Goal: Check status: Check status

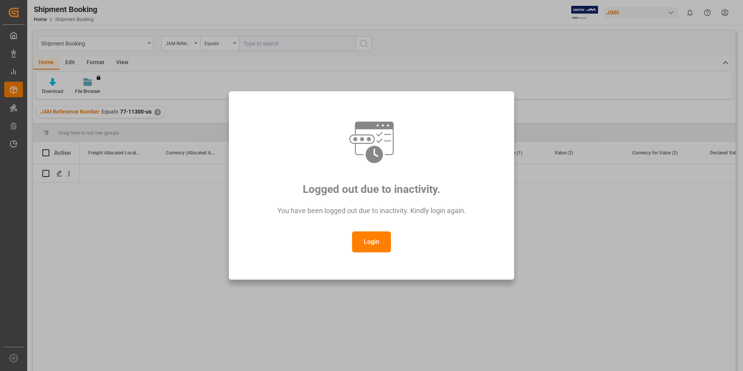
scroll to position [0, 1632]
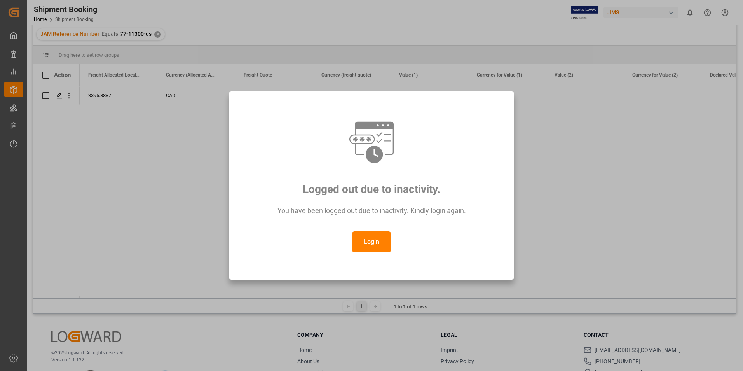
click at [377, 241] on button "Login" at bounding box center [371, 241] width 39 height 21
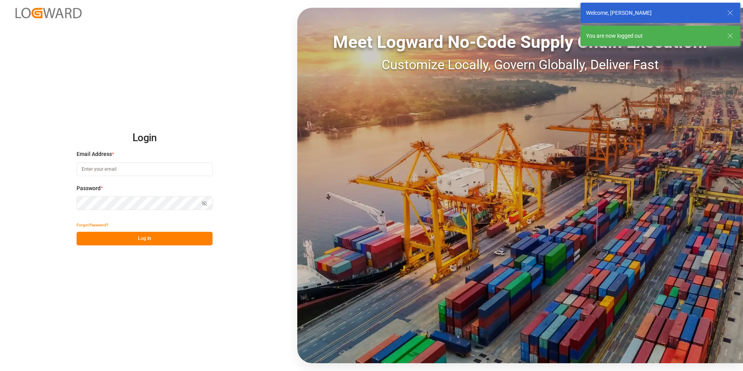
type input "[PERSON_NAME][EMAIL_ADDRESS][PERSON_NAME][DOMAIN_NAME]"
click at [125, 239] on button "Log In" at bounding box center [145, 239] width 136 height 14
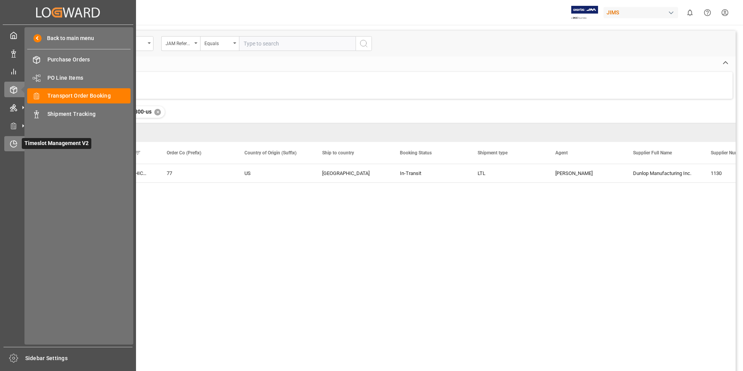
click at [11, 146] on icon at bounding box center [13, 144] width 6 height 6
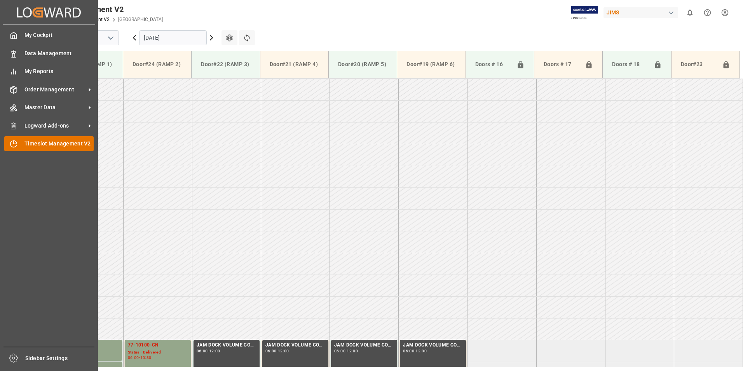
click at [35, 146] on span "Timeslot Management V2" at bounding box center [59, 143] width 70 height 8
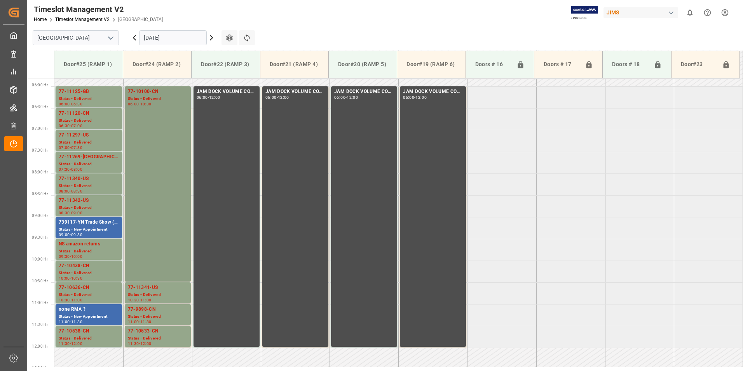
scroll to position [250, 0]
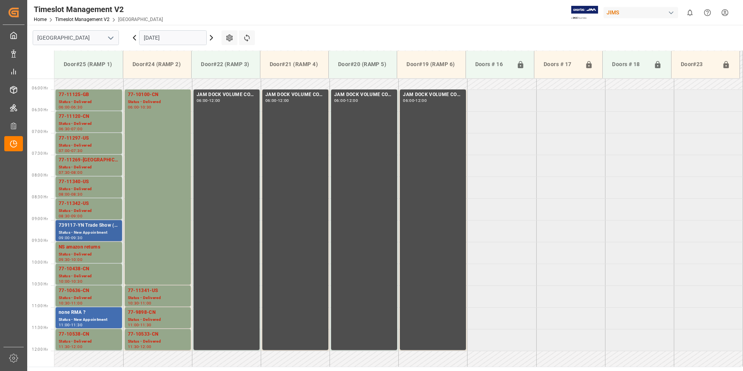
click at [79, 226] on div "739117-YN Trade Show ( [PERSON_NAME] ) ?" at bounding box center [89, 225] width 60 height 8
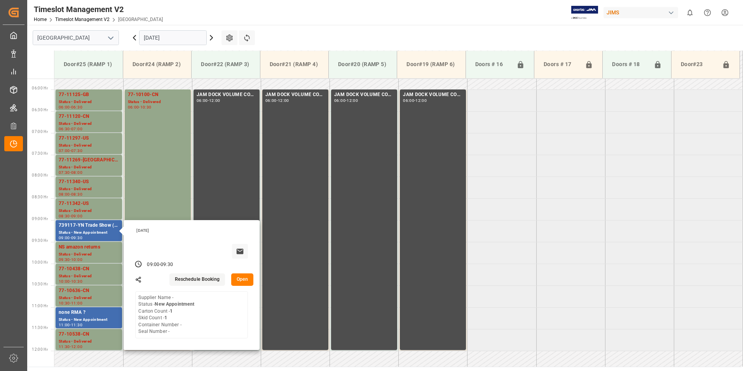
click at [170, 34] on input "[DATE]" at bounding box center [173, 37] width 68 height 15
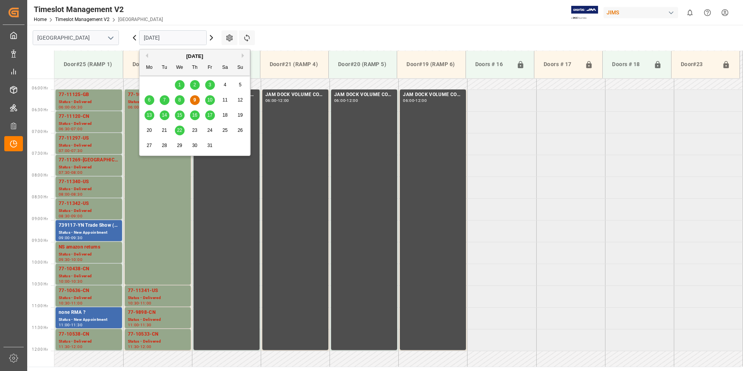
click at [209, 101] on span "10" at bounding box center [209, 99] width 5 height 5
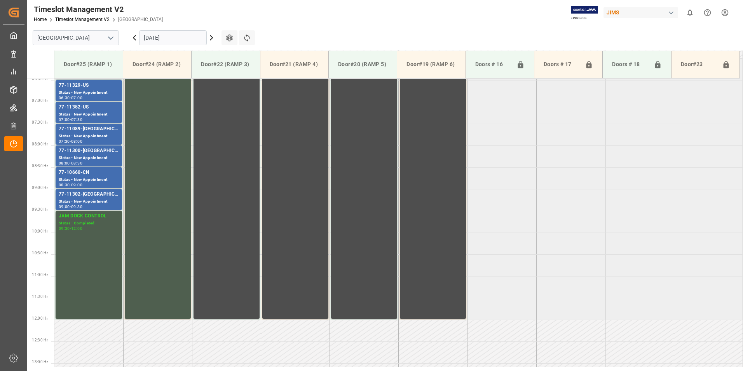
scroll to position [211, 0]
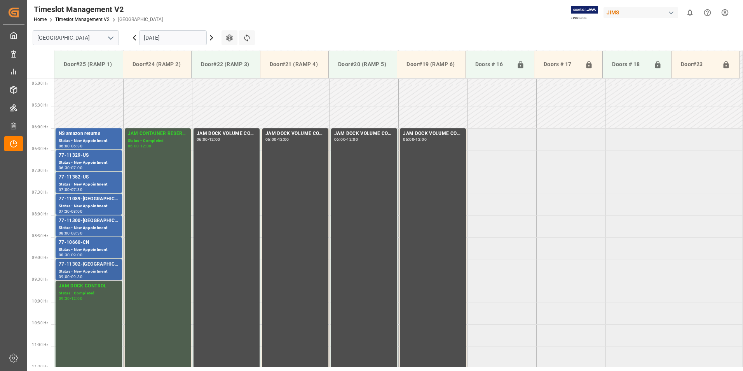
click at [77, 272] on div "Status - New Appointment" at bounding box center [89, 271] width 60 height 7
click at [72, 246] on div "Status - New Appointment" at bounding box center [89, 249] width 60 height 7
click at [78, 223] on div "77-11300-[GEOGRAPHIC_DATA]" at bounding box center [89, 221] width 60 height 8
click at [80, 217] on div "77-11300-[GEOGRAPHIC_DATA]" at bounding box center [89, 221] width 60 height 8
click at [81, 205] on div "Status - New Appointment" at bounding box center [89, 206] width 60 height 7
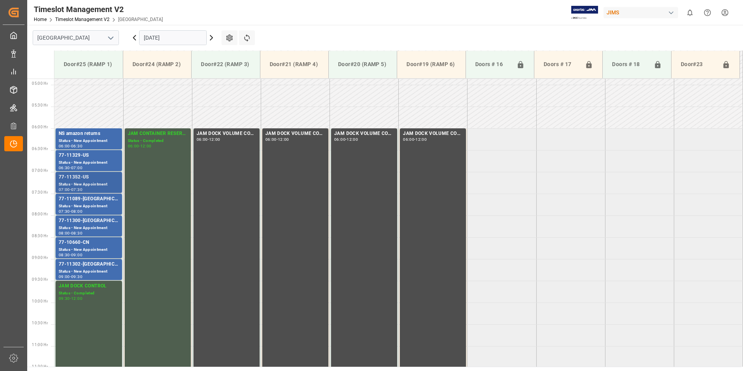
click at [86, 178] on div "77-11352-US" at bounding box center [89, 177] width 60 height 8
click at [90, 158] on div "77-11329-US" at bounding box center [89, 156] width 60 height 8
click at [89, 135] on div "NS amazon returns" at bounding box center [89, 134] width 60 height 8
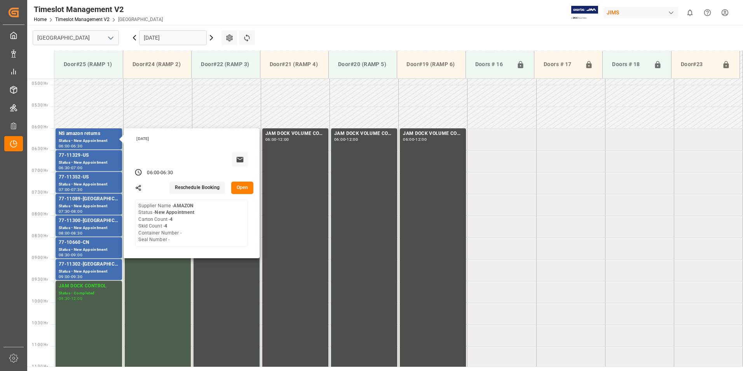
click at [179, 37] on input "[DATE]" at bounding box center [173, 37] width 68 height 15
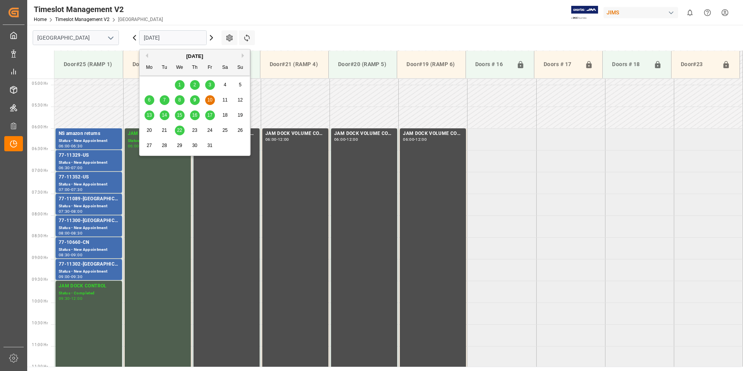
click at [150, 114] on span "13" at bounding box center [148, 114] width 5 height 5
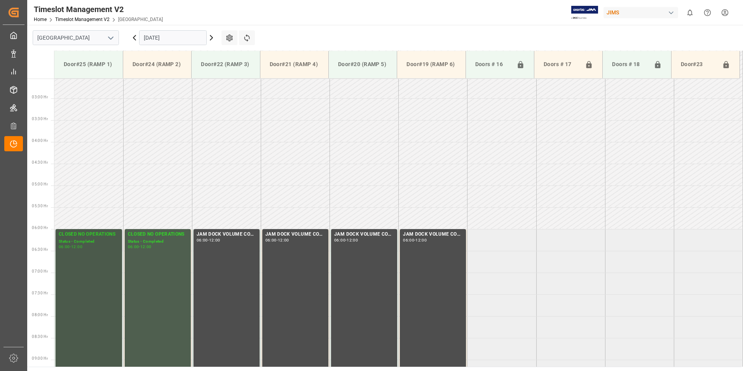
scroll to position [95, 0]
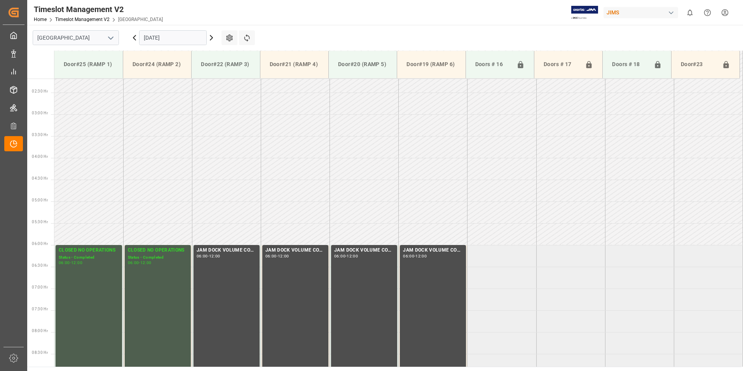
click at [174, 38] on input "[DATE]" at bounding box center [173, 37] width 68 height 15
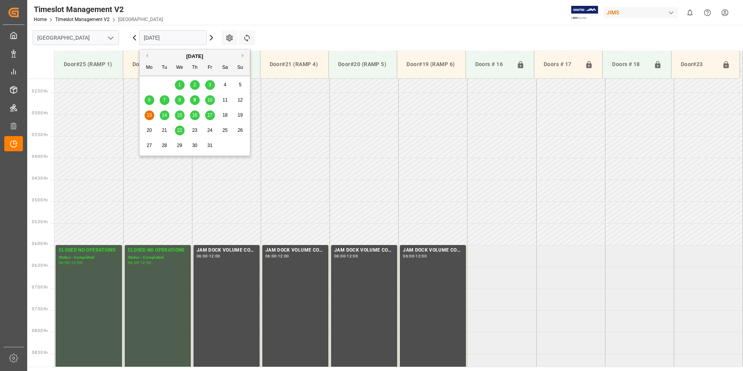
click at [165, 114] on span "14" at bounding box center [164, 114] width 5 height 5
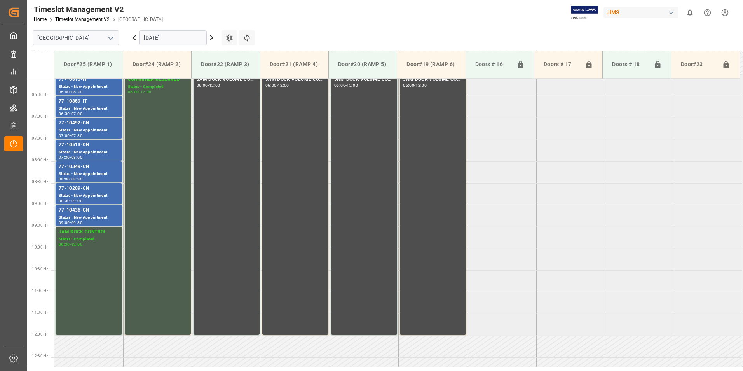
scroll to position [250, 0]
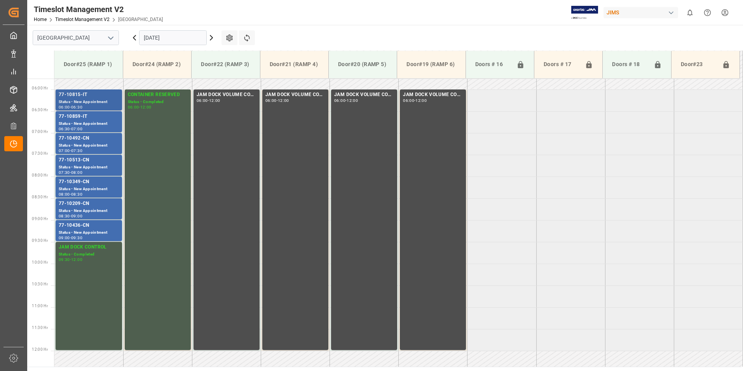
click at [87, 95] on div "77-10815-IT" at bounding box center [89, 95] width 60 height 8
click at [88, 120] on div "77-10859-IT" at bounding box center [89, 117] width 60 height 8
click at [80, 142] on div "Status - New Appointment" at bounding box center [89, 145] width 60 height 7
click at [78, 160] on div "77-10513-CN" at bounding box center [89, 160] width 60 height 8
click at [78, 186] on div "Status - New Appointment" at bounding box center [89, 189] width 60 height 7
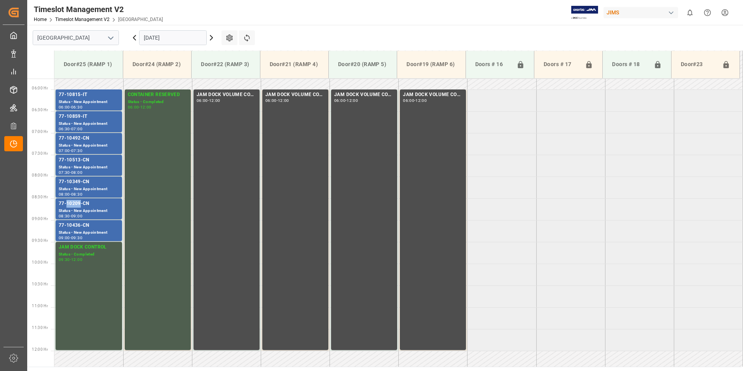
click at [78, 204] on div "77-10209-CN" at bounding box center [89, 204] width 60 height 8
click at [80, 228] on div "77-10436-CN" at bounding box center [89, 225] width 60 height 8
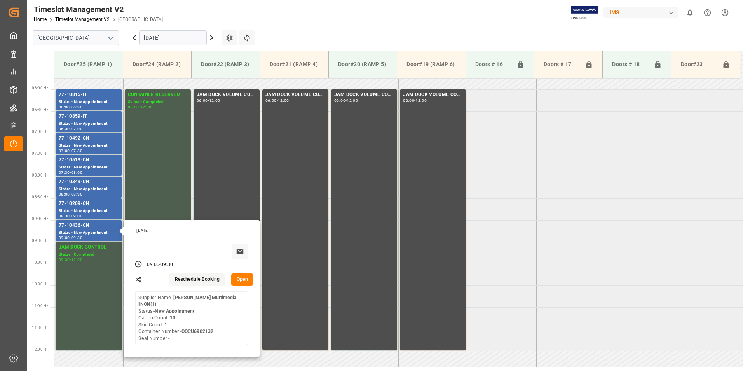
click at [170, 37] on input "[DATE]" at bounding box center [173, 37] width 68 height 15
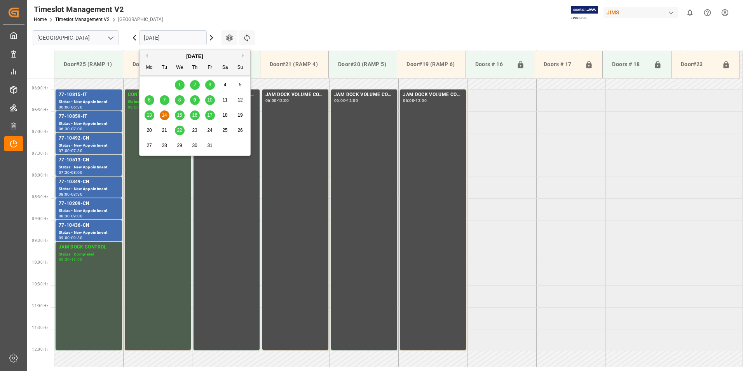
click at [181, 115] on span "15" at bounding box center [179, 114] width 5 height 5
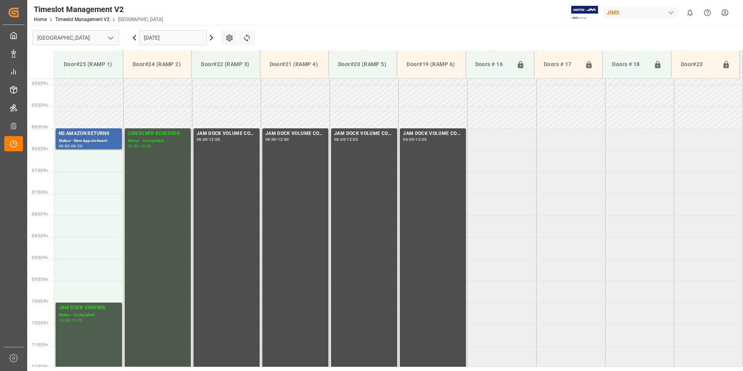
scroll to position [172, 0]
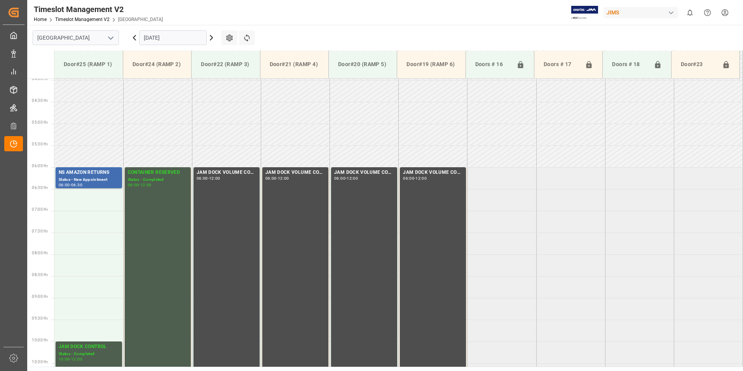
click at [170, 36] on input "[DATE]" at bounding box center [173, 37] width 68 height 15
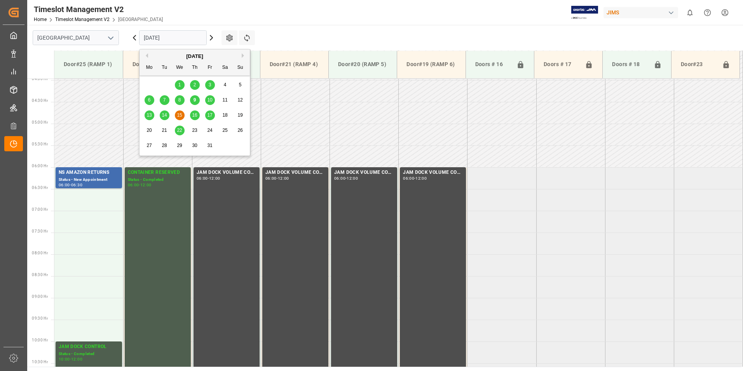
click at [193, 116] on span "16" at bounding box center [194, 114] width 5 height 5
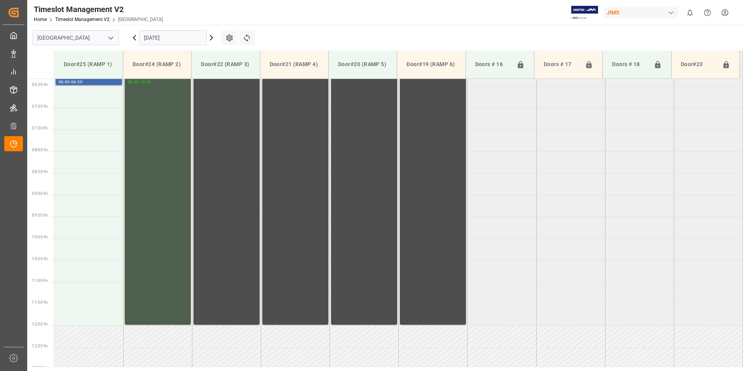
scroll to position [250, 0]
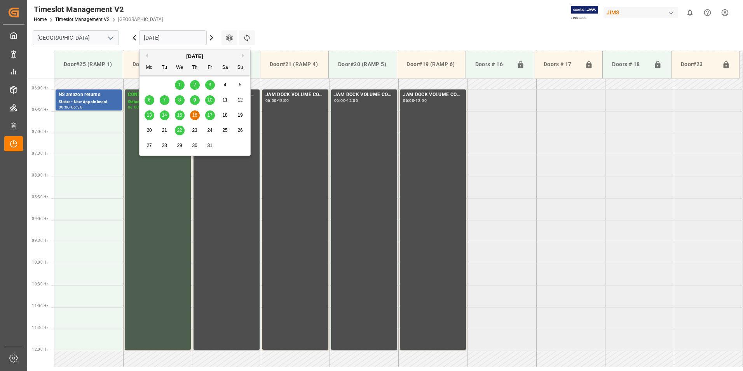
click at [172, 33] on input "[DATE]" at bounding box center [173, 37] width 68 height 15
click at [209, 117] on span "17" at bounding box center [209, 114] width 5 height 5
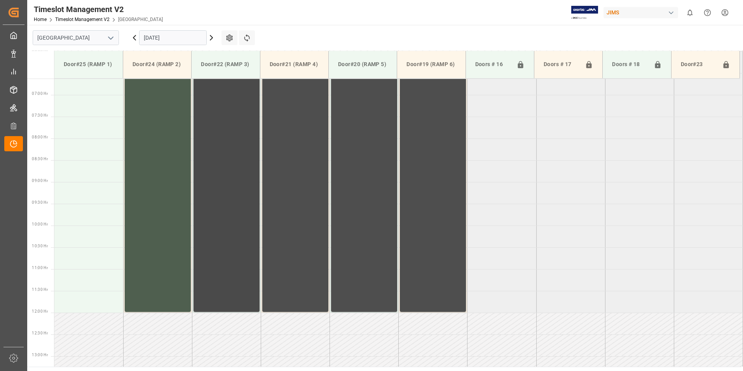
scroll to position [94, 0]
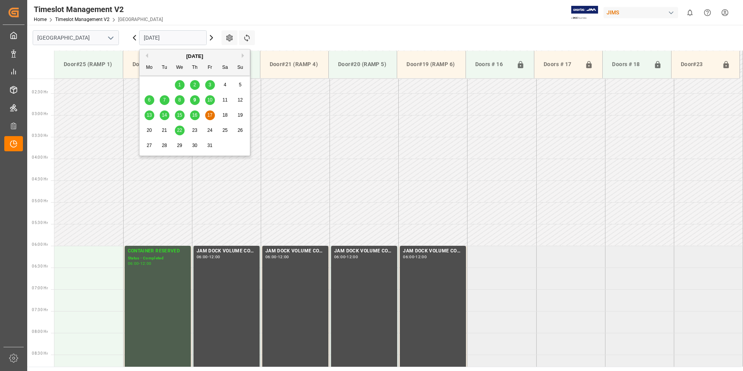
click at [162, 32] on input "[DATE]" at bounding box center [173, 37] width 68 height 15
click at [181, 129] on span "22" at bounding box center [179, 129] width 5 height 5
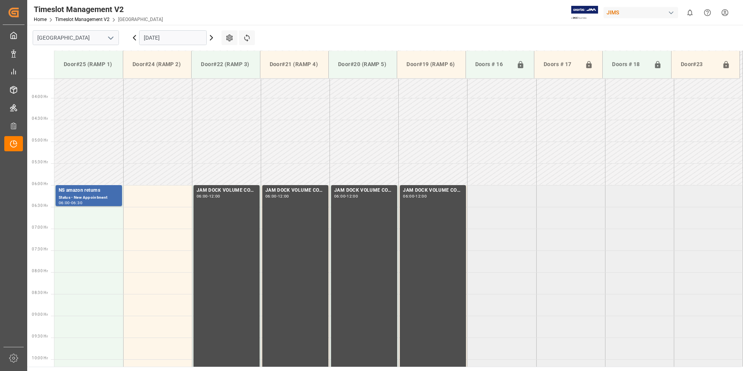
scroll to position [56, 0]
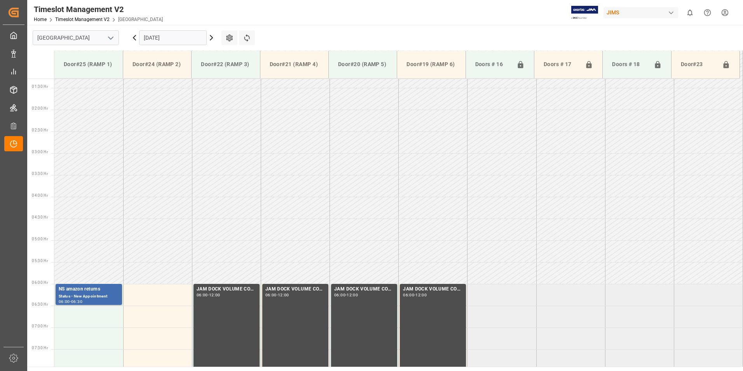
click at [166, 40] on input "[DATE]" at bounding box center [173, 37] width 68 height 15
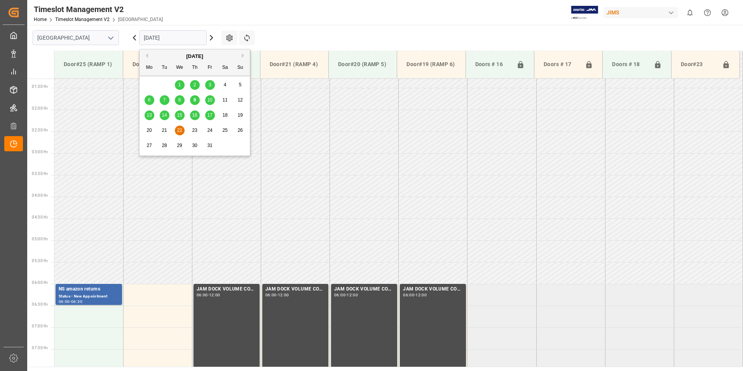
click at [193, 102] on span "9" at bounding box center [194, 99] width 3 height 5
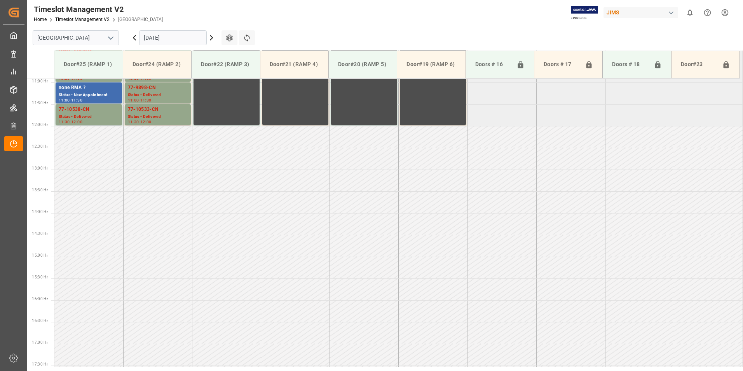
scroll to position [289, 0]
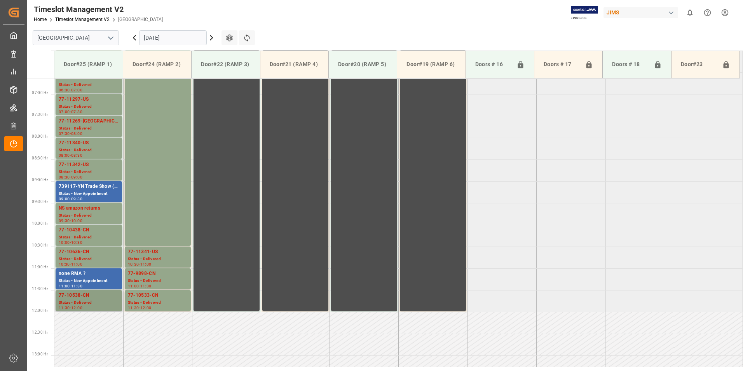
click at [78, 300] on div "Status - Delivered" at bounding box center [89, 302] width 60 height 7
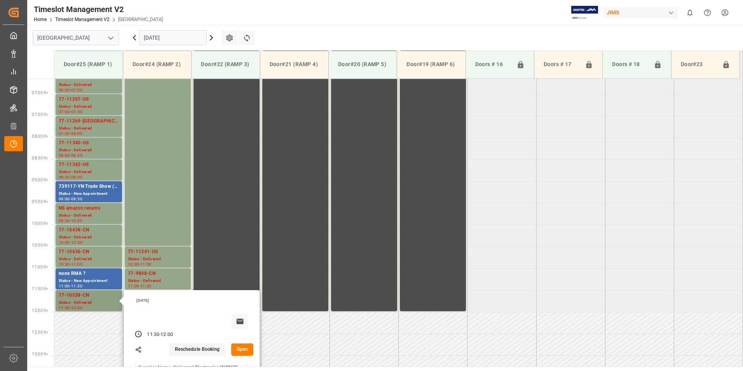
scroll to position [328, 0]
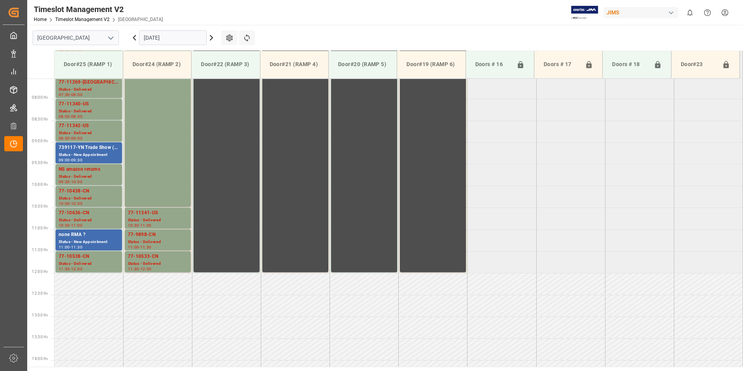
click at [70, 212] on div "77-10636-CN" at bounding box center [89, 213] width 60 height 8
click at [164, 215] on div "77-11341-US" at bounding box center [158, 213] width 60 height 8
click at [161, 240] on div "Status - Delivered" at bounding box center [158, 242] width 60 height 7
click at [155, 270] on div "11:30 - 12:00" at bounding box center [158, 269] width 60 height 4
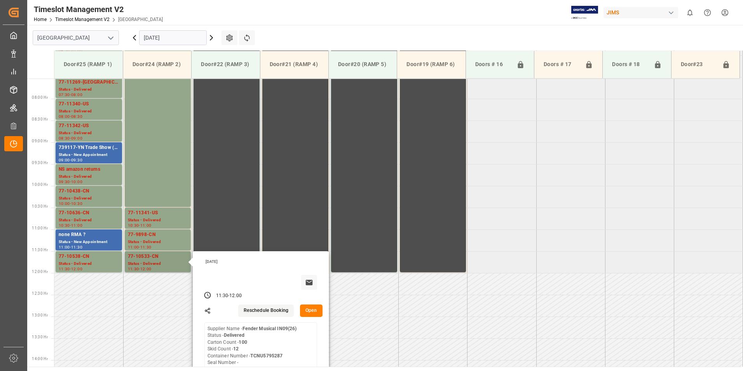
scroll to position [211, 0]
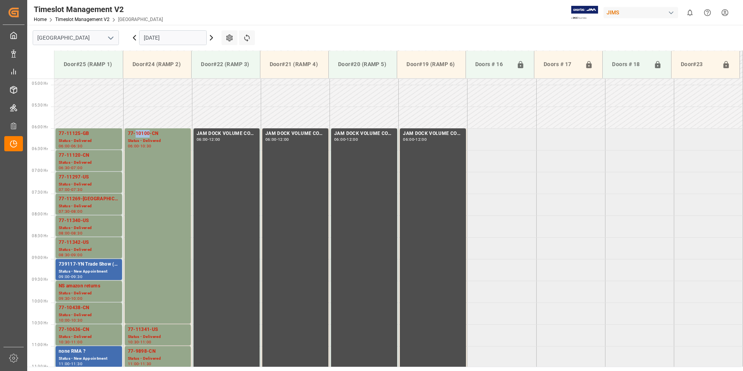
click at [143, 137] on div "77-10100-CN" at bounding box center [158, 134] width 60 height 8
